Goal: Information Seeking & Learning: Learn about a topic

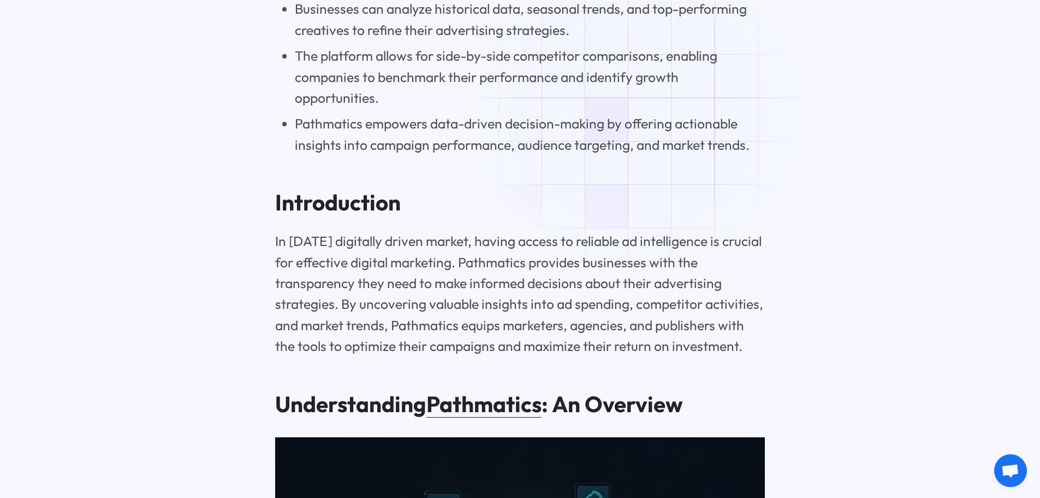
scroll to position [1420, 0]
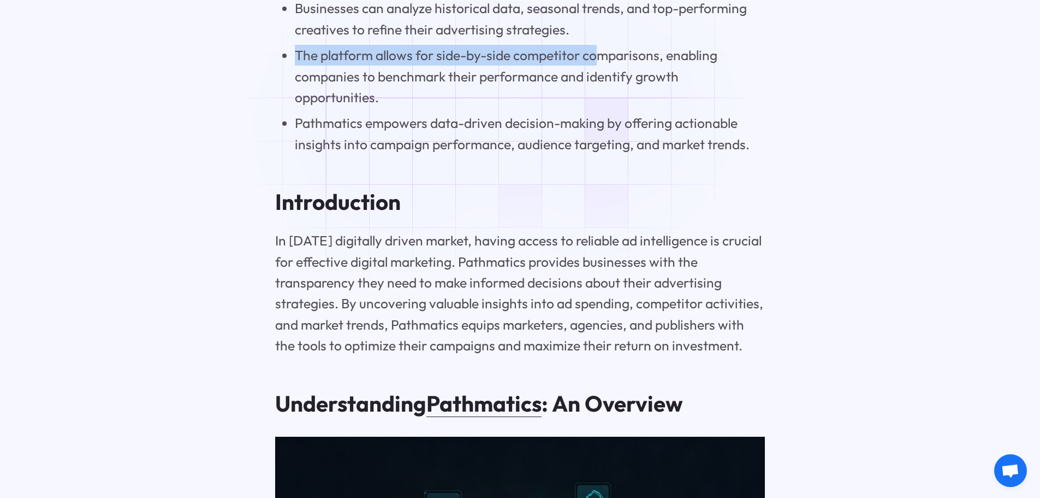
drag, startPoint x: 294, startPoint y: 114, endPoint x: 594, endPoint y: 110, distance: 299.9
click at [594, 108] on li "The platform allows for side-by-side competitor comparisons, enabling companies…" at bounding box center [530, 76] width 470 height 63
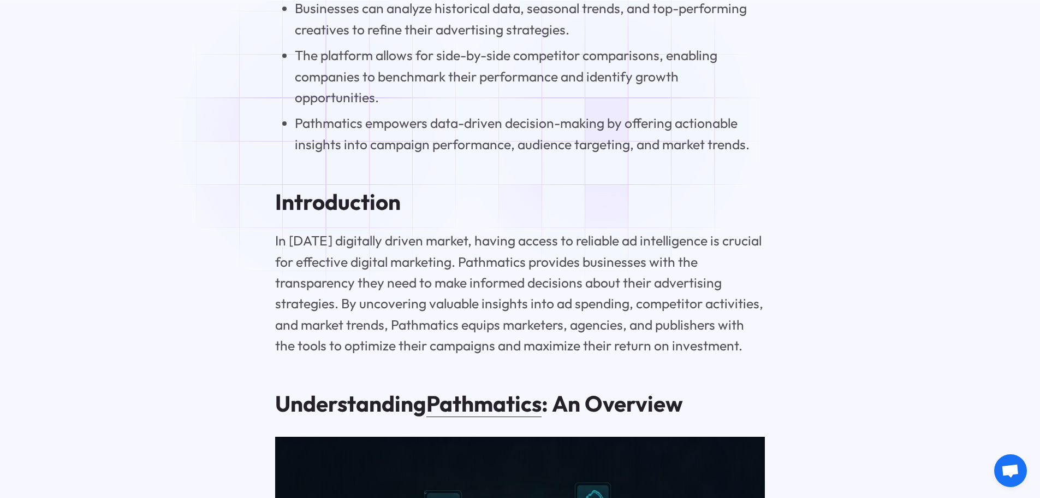
click at [609, 108] on li "The platform allows for side-by-side competitor comparisons, enabling companies…" at bounding box center [530, 76] width 470 height 63
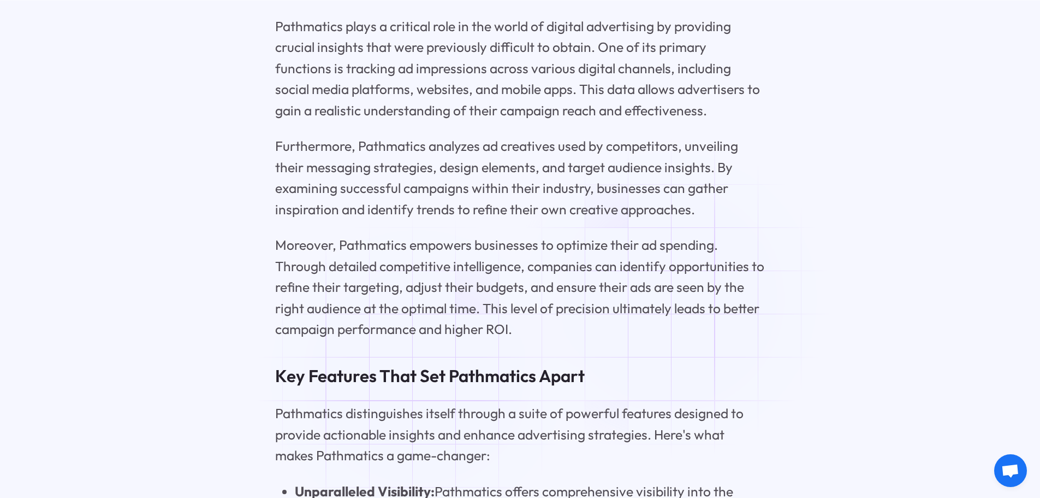
scroll to position [2458, 0]
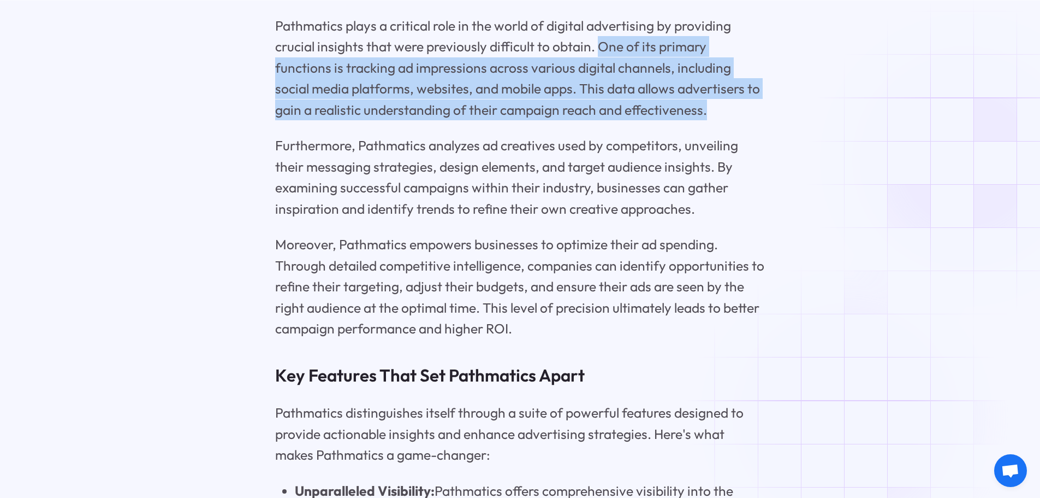
drag, startPoint x: 751, startPoint y: 115, endPoint x: 974, endPoint y: 160, distance: 227.8
click at [632, 106] on p "Pathmatics plays a critical role in the world of digital advertising by providi…" at bounding box center [520, 67] width 490 height 105
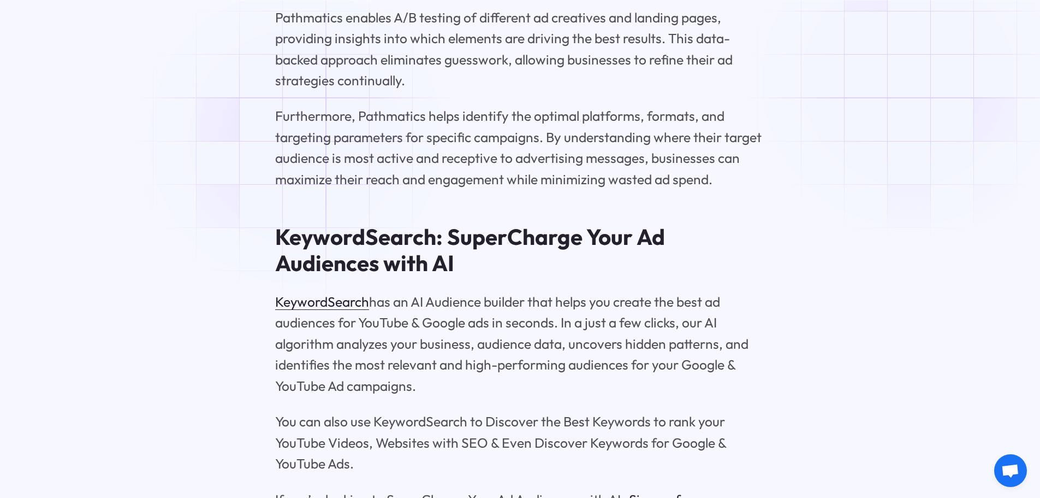
scroll to position [4479, 0]
